Goal: Information Seeking & Learning: Learn about a topic

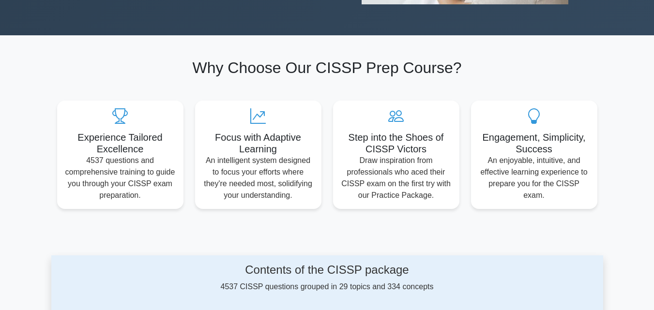
scroll to position [295, 0]
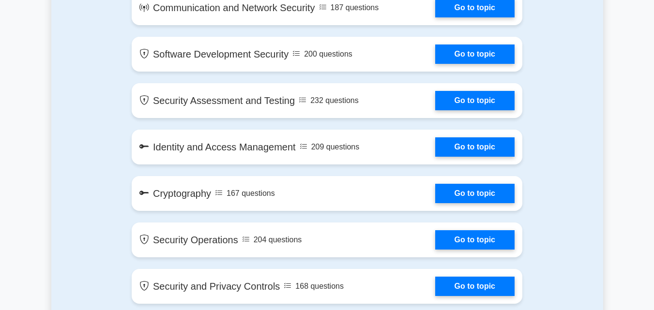
scroll to position [719, 0]
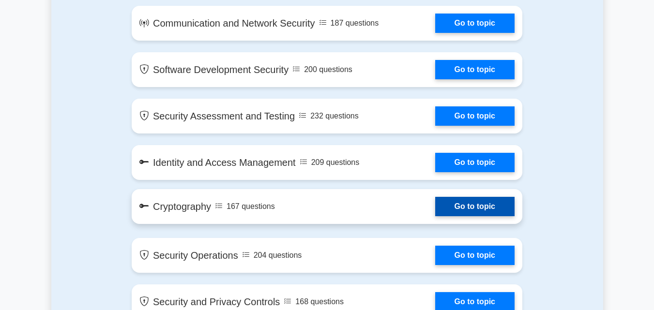
click at [481, 209] on link "Go to topic" at bounding box center [474, 206] width 79 height 19
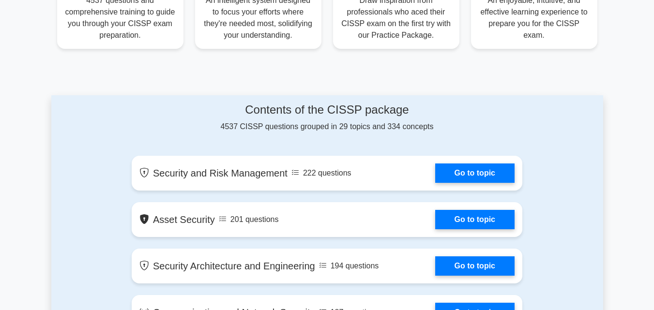
scroll to position [0, 0]
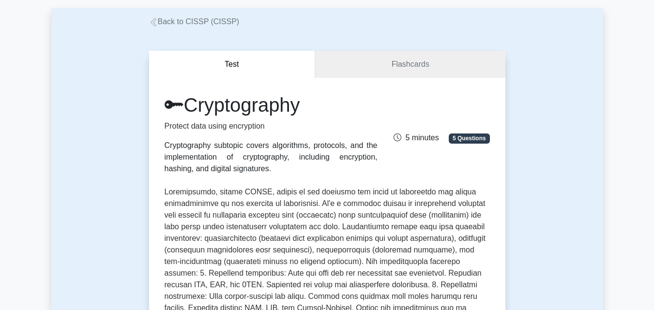
scroll to position [38, 0]
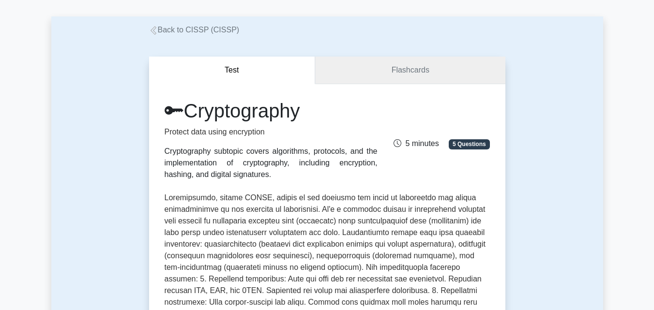
click at [359, 75] on link "Flashcards" at bounding box center [410, 71] width 190 height 28
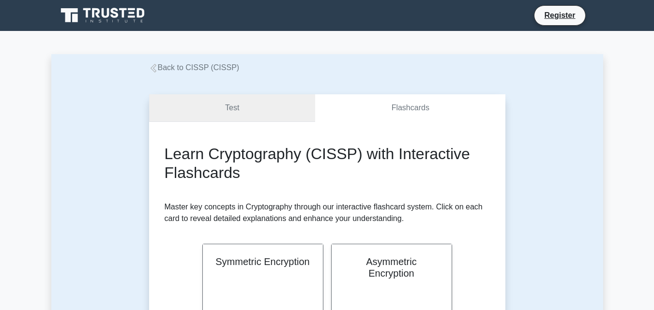
click at [262, 115] on link "Test" at bounding box center [232, 108] width 167 height 28
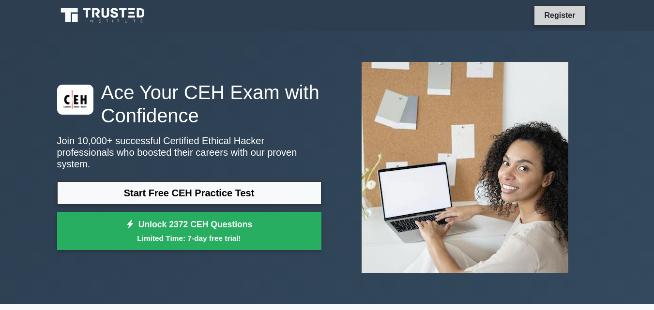
click at [567, 15] on link "Register" at bounding box center [559, 15] width 43 height 12
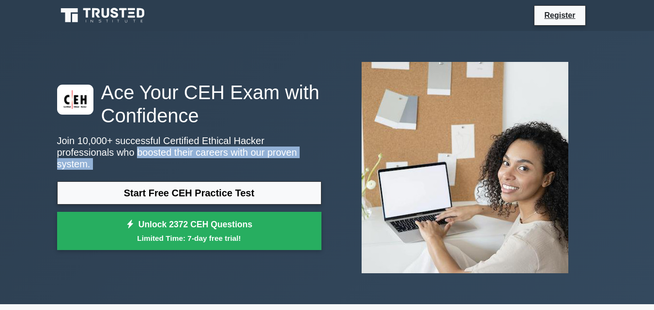
drag, startPoint x: 79, startPoint y: 171, endPoint x: 43, endPoint y: 163, distance: 37.1
click at [43, 163] on div "Ace Your CEH Exam with Confidence Join 10,000+ successful Certified Ethical Hac…" at bounding box center [327, 168] width 654 height 274
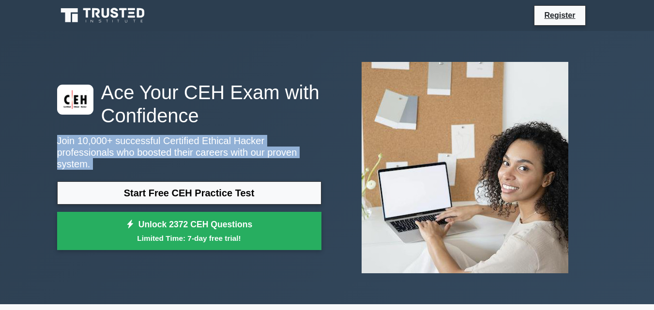
drag, startPoint x: 53, startPoint y: 145, endPoint x: 261, endPoint y: 169, distance: 210.1
click at [261, 169] on div "Ace Your CEH Exam with Confidence Join 10,000+ successful Certified Ethical Hac…" at bounding box center [327, 168] width 654 height 274
copy div "Join 10,000+ successful Certified Ethical Hacker professionals who boosted thei…"
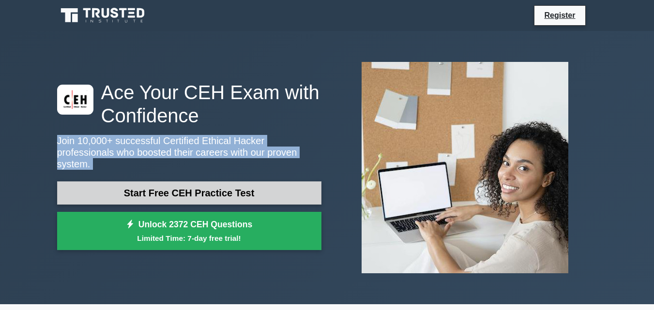
click at [252, 187] on link "Start Free CEH Practice Test" at bounding box center [189, 193] width 264 height 23
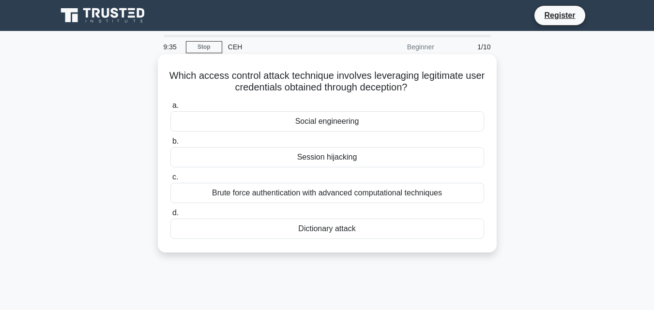
click at [281, 156] on div "Session hijacking" at bounding box center [327, 157] width 314 height 20
click at [170, 145] on input "b. Session hijacking" at bounding box center [170, 141] width 0 height 6
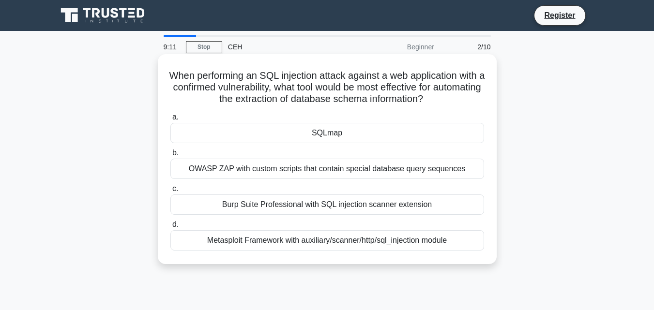
click at [230, 205] on div "Burp Suite Professional with SQL injection scanner extension" at bounding box center [327, 205] width 314 height 20
click at [170, 192] on input "c. Burp Suite Professional with SQL injection scanner extension" at bounding box center [170, 189] width 0 height 6
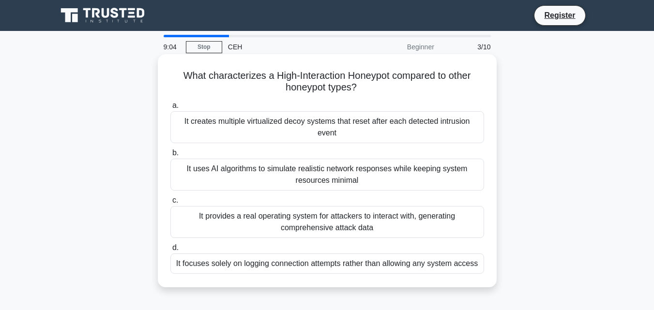
click at [226, 129] on div "It creates multiple virtualized decoy systems that reset after each detected in…" at bounding box center [327, 127] width 314 height 32
click at [170, 109] on input "a. It creates multiple virtualized decoy systems that reset after each detected…" at bounding box center [170, 106] width 0 height 6
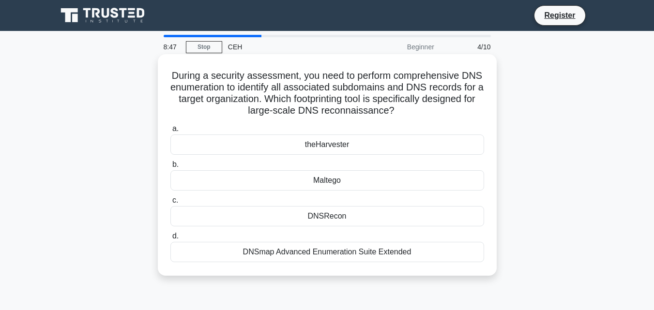
click at [267, 219] on div "DNSRecon" at bounding box center [327, 216] width 314 height 20
click at [170, 204] on input "c. DNSRecon" at bounding box center [170, 201] width 0 height 6
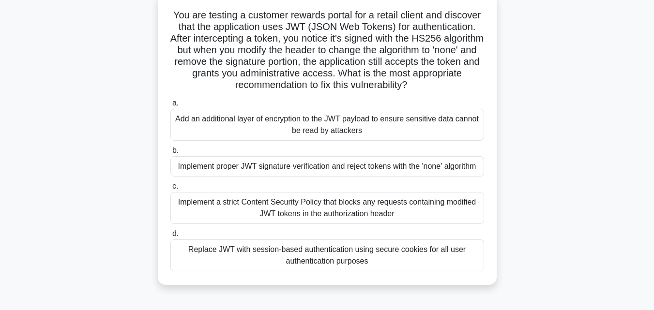
scroll to position [65, 0]
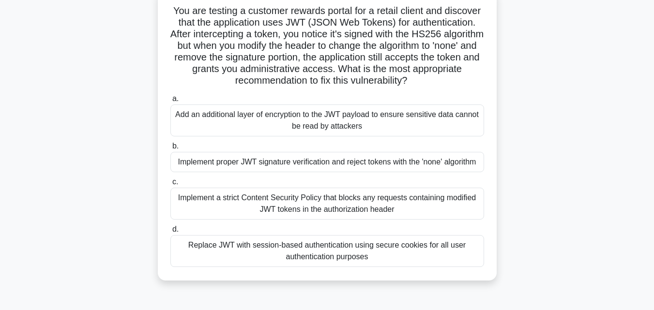
click at [367, 172] on div "Implement proper JWT signature verification and reject tokens with the 'none' a…" at bounding box center [327, 162] width 314 height 20
click at [170, 150] on input "b. Implement proper JWT signature verification and reject tokens with the 'none…" at bounding box center [170, 146] width 0 height 6
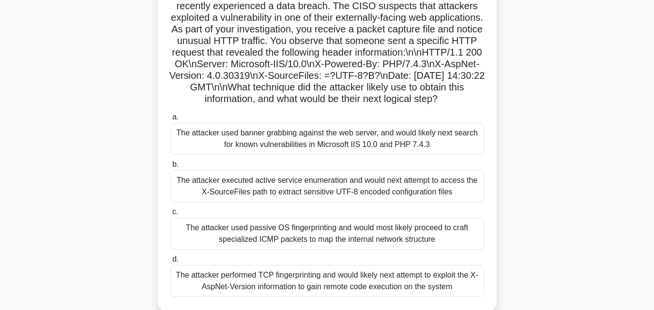
scroll to position [85, 0]
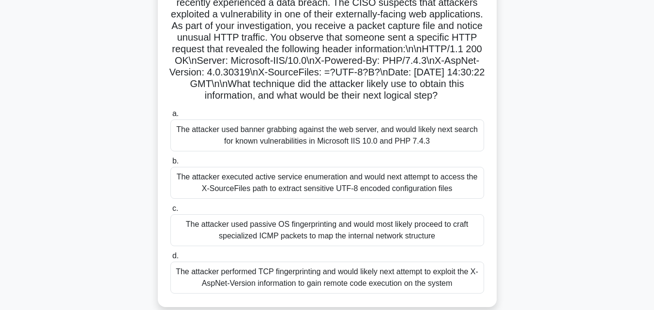
click at [331, 195] on div "The attacker executed active service enumeration and would next attempt to acce…" at bounding box center [327, 183] width 314 height 32
click at [170, 165] on input "b. The attacker executed active service enumeration and would next attempt to a…" at bounding box center [170, 161] width 0 height 6
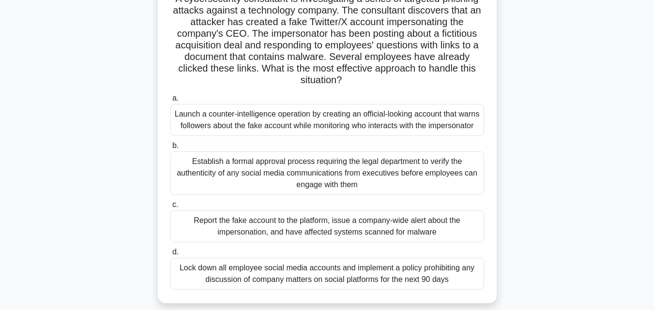
scroll to position [80, 0]
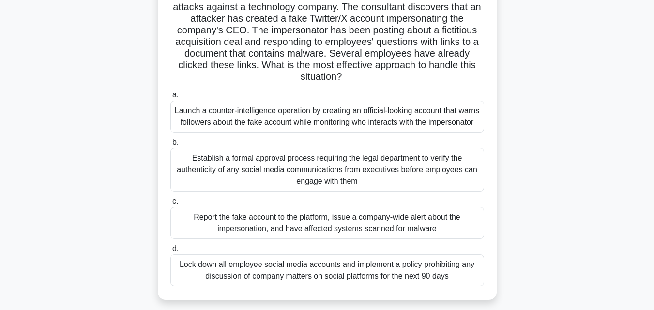
click at [330, 175] on div "Establish a formal approval process requiring the legal department to verify th…" at bounding box center [327, 170] width 314 height 44
click at [170, 146] on input "b. Establish a formal approval process requiring the legal department to verify…" at bounding box center [170, 142] width 0 height 6
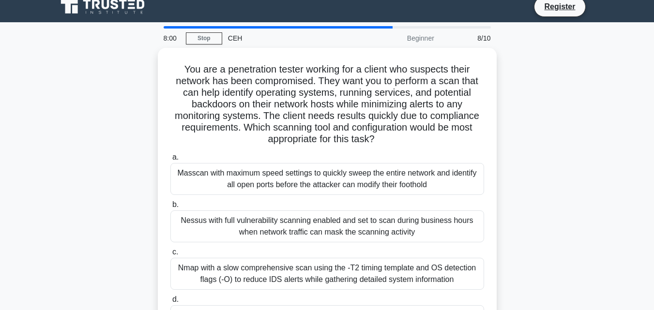
scroll to position [0, 0]
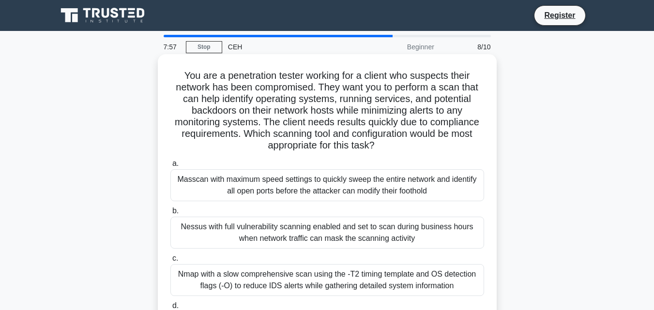
click at [358, 274] on div "Nmap with a slow comprehensive scan using the -T2 timing template and OS detect…" at bounding box center [327, 280] width 314 height 32
click at [170, 262] on input "c. Nmap with a slow comprehensive scan using the -T2 timing template and OS det…" at bounding box center [170, 259] width 0 height 6
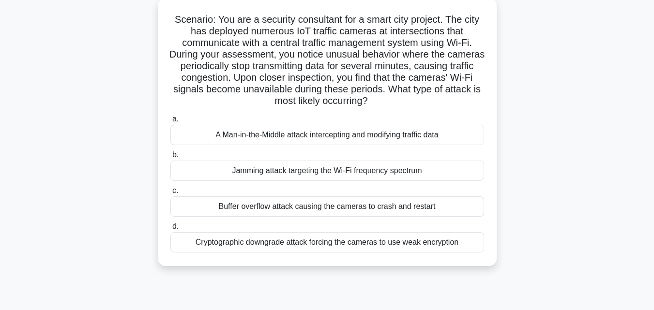
scroll to position [61, 0]
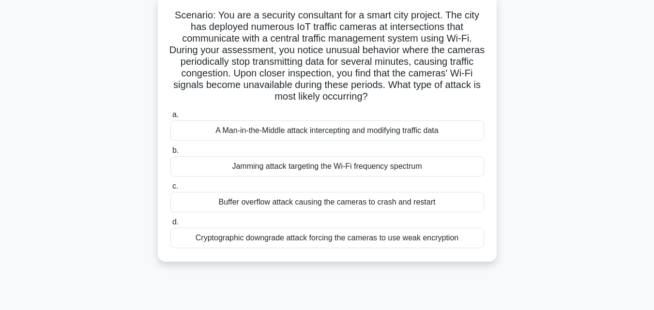
click at [403, 240] on div "Cryptographic downgrade attack forcing the cameras to use weak encryption" at bounding box center [327, 238] width 314 height 20
click at [170, 226] on input "d. Cryptographic downgrade attack forcing the cameras to use weak encryption" at bounding box center [170, 222] width 0 height 6
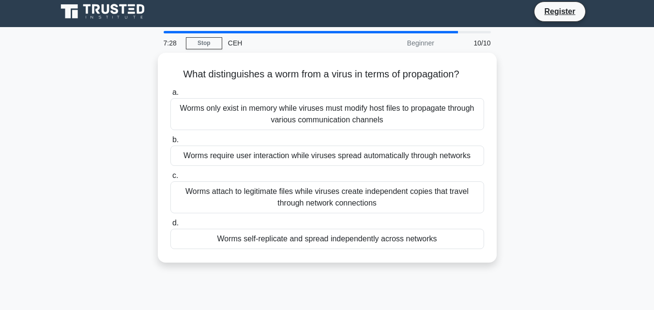
scroll to position [0, 0]
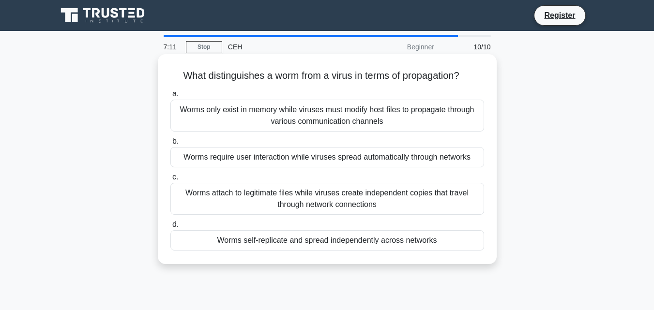
click at [293, 158] on div "Worms require user interaction while viruses spread automatically through netwo…" at bounding box center [327, 157] width 314 height 20
click at [170, 145] on input "b. Worms require user interaction while viruses spread automatically through ne…" at bounding box center [170, 141] width 0 height 6
